Goal: Transaction & Acquisition: Purchase product/service

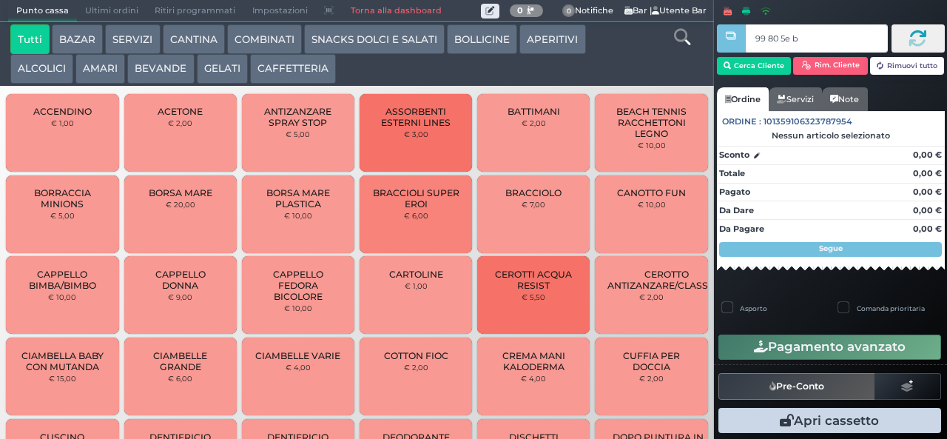
type input "99 80 5e bb"
click at [0, 0] on div at bounding box center [0, 0] width 0 height 0
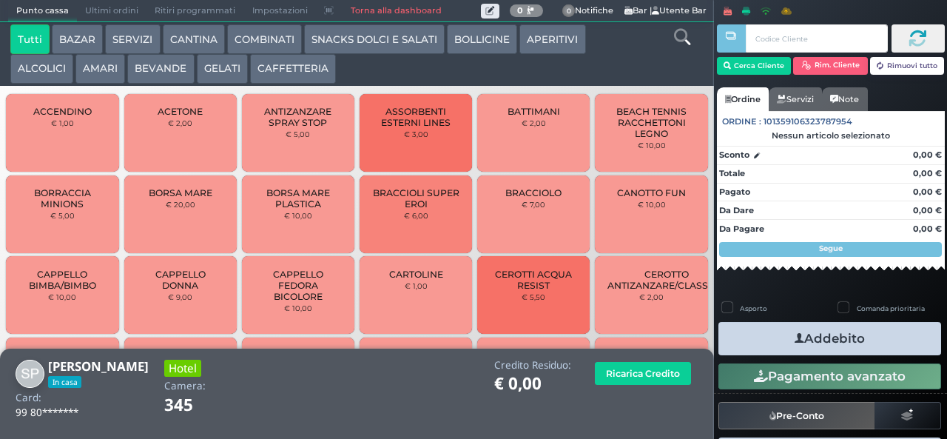
click at [356, 53] on button "SNACKS DOLCI E SALATI" at bounding box center [374, 39] width 141 height 30
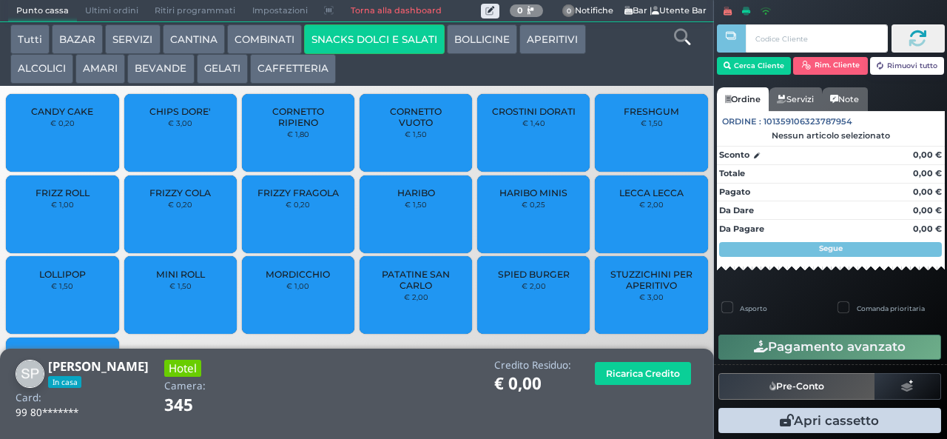
click at [176, 198] on span "FRIZZY COLA" at bounding box center [179, 192] width 61 height 11
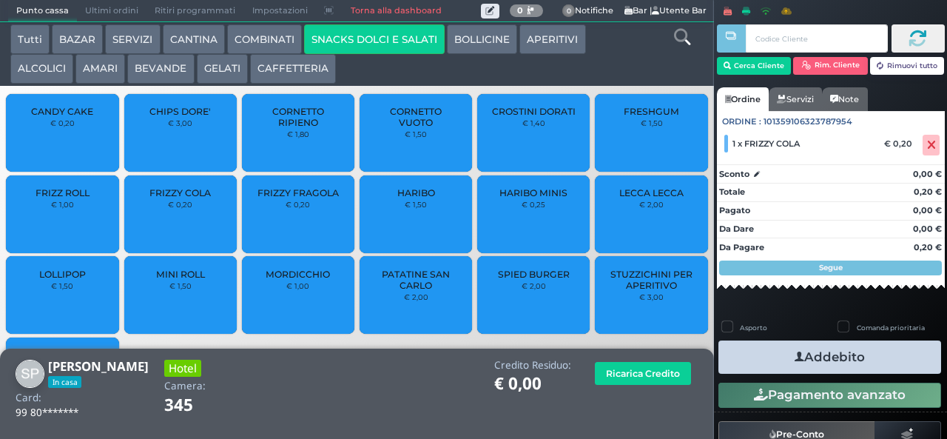
click at [795, 352] on icon "button" at bounding box center [800, 357] width 10 height 16
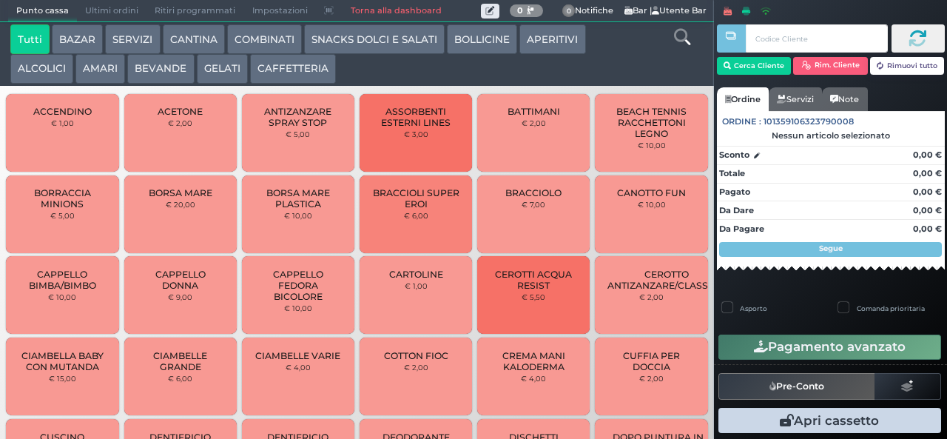
click at [78, 40] on button "BAZAR" at bounding box center [77, 39] width 51 height 30
click at [52, 24] on button "BAZAR" at bounding box center [77, 39] width 51 height 30
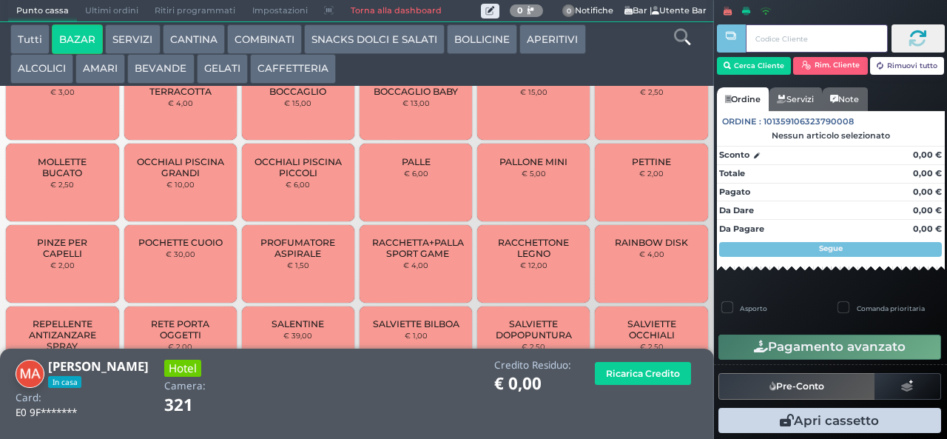
scroll to position [858, 0]
click at [269, 177] on span "OCCHIALI PISCINA PICCOLI" at bounding box center [299, 168] width 88 height 22
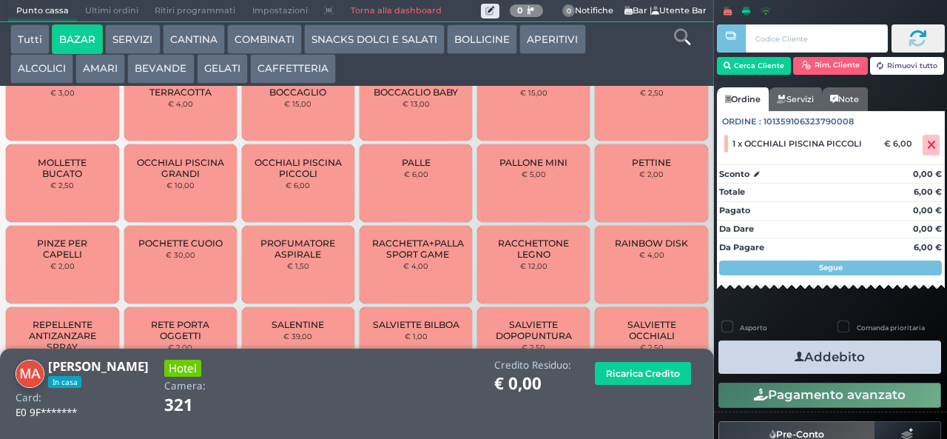
click at [754, 354] on button "Addebito" at bounding box center [830, 356] width 223 height 33
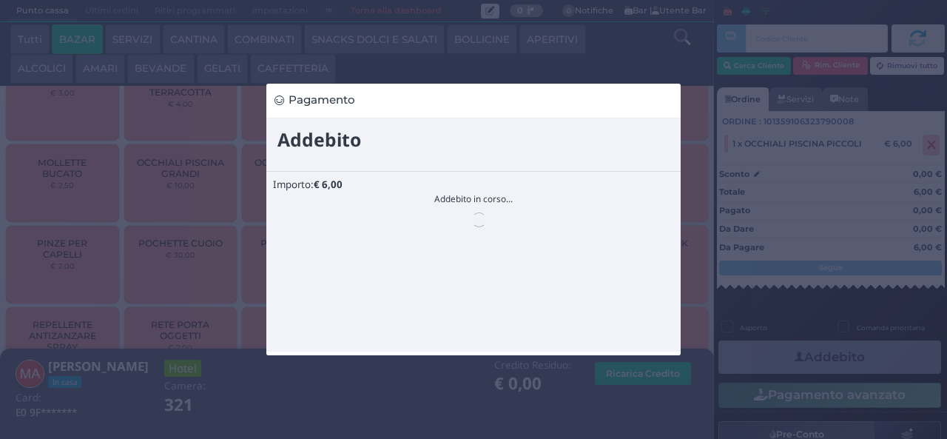
scroll to position [0, 0]
